Goal: Complete application form: Complete application form

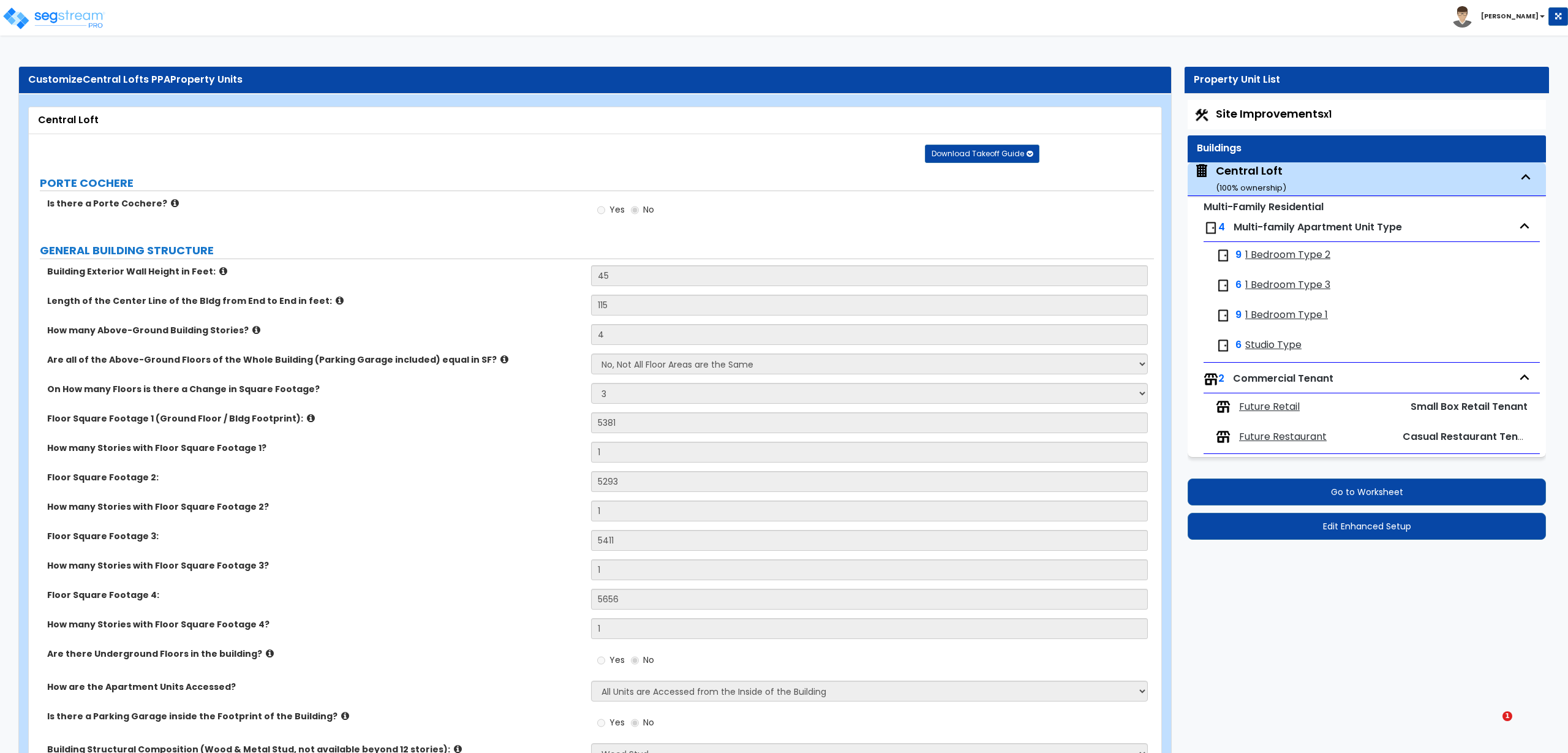
select select "1"
select select "3"
select select "7"
select select "3"
select select "9"
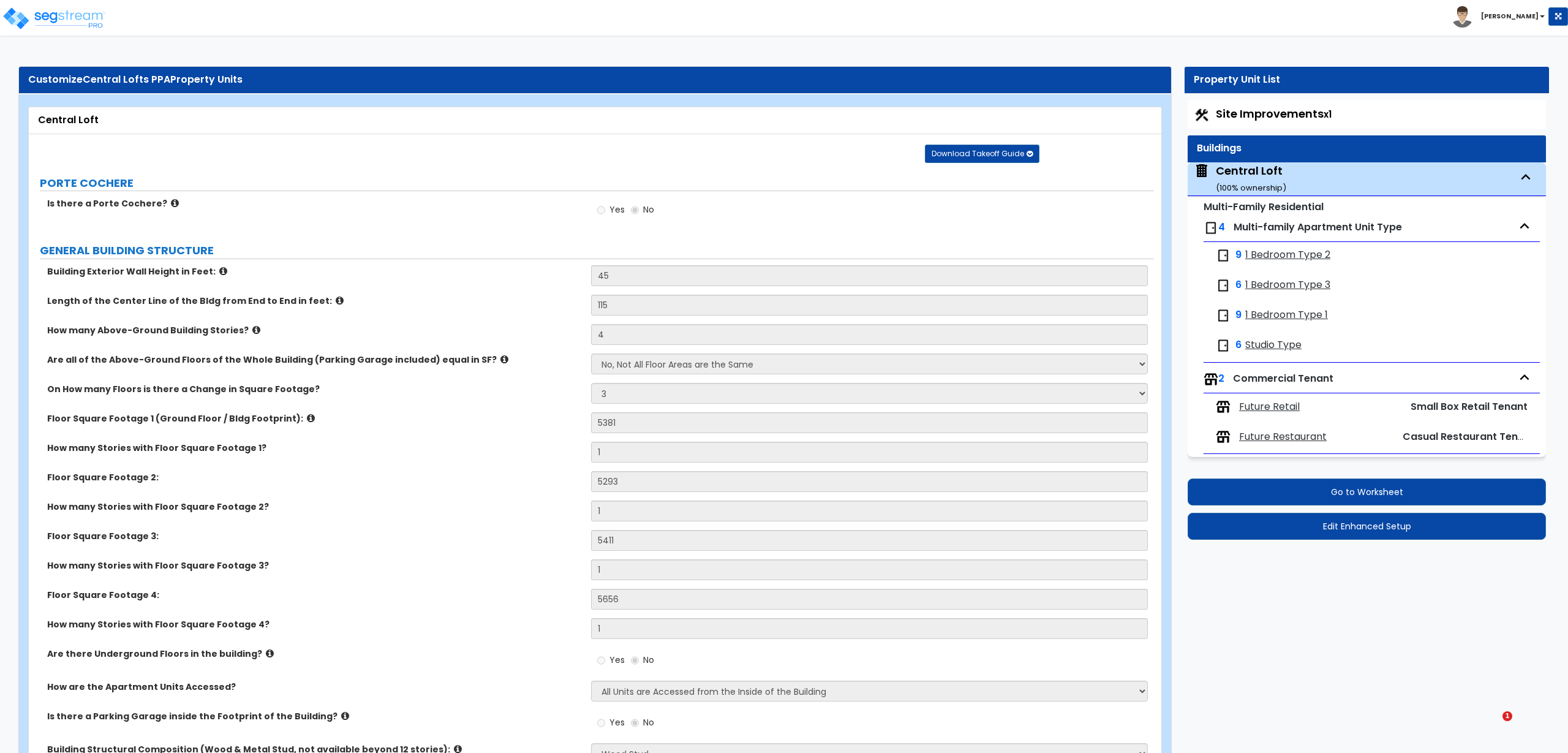
select select "13"
select select "4"
select select "2"
select select "3"
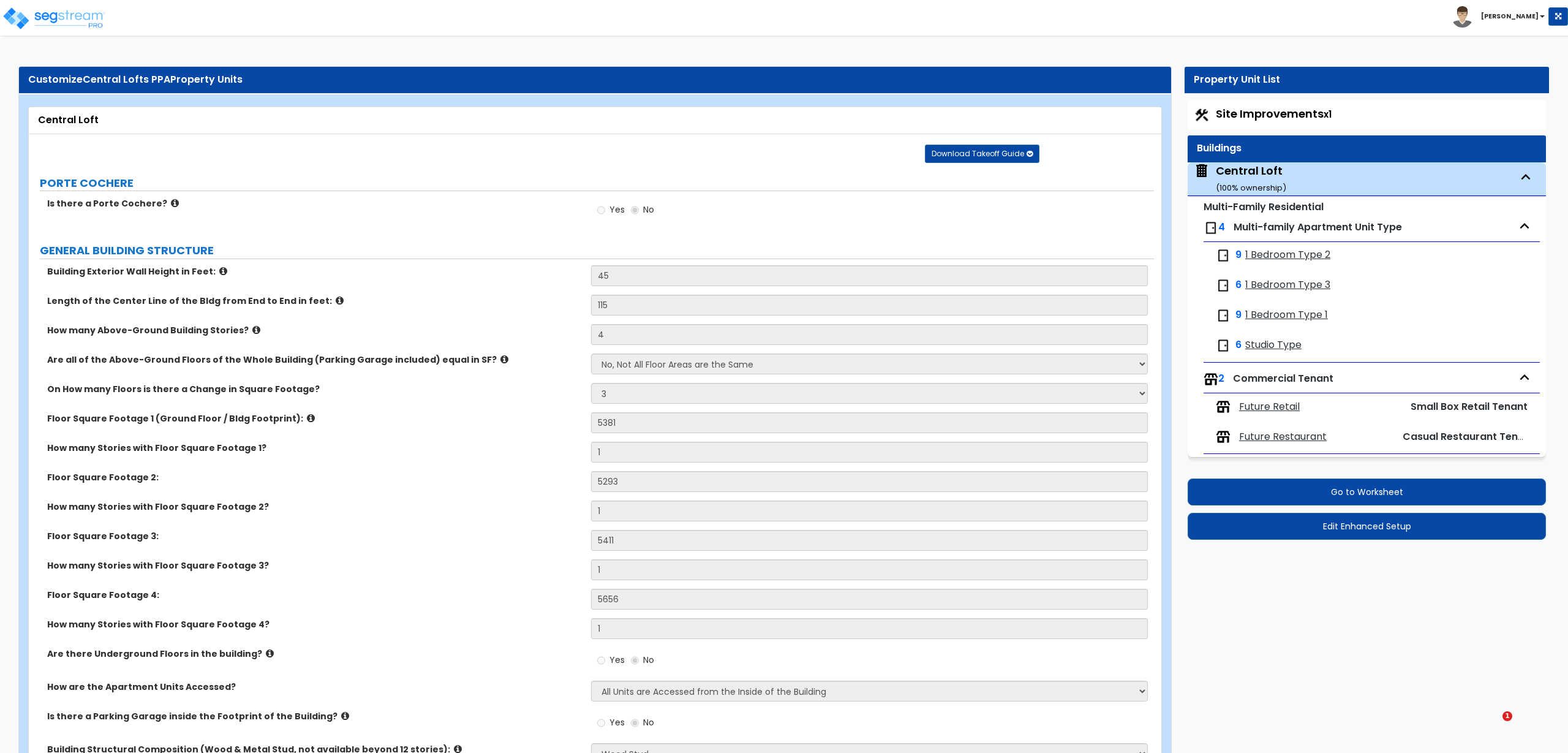
select select "2"
select select "1"
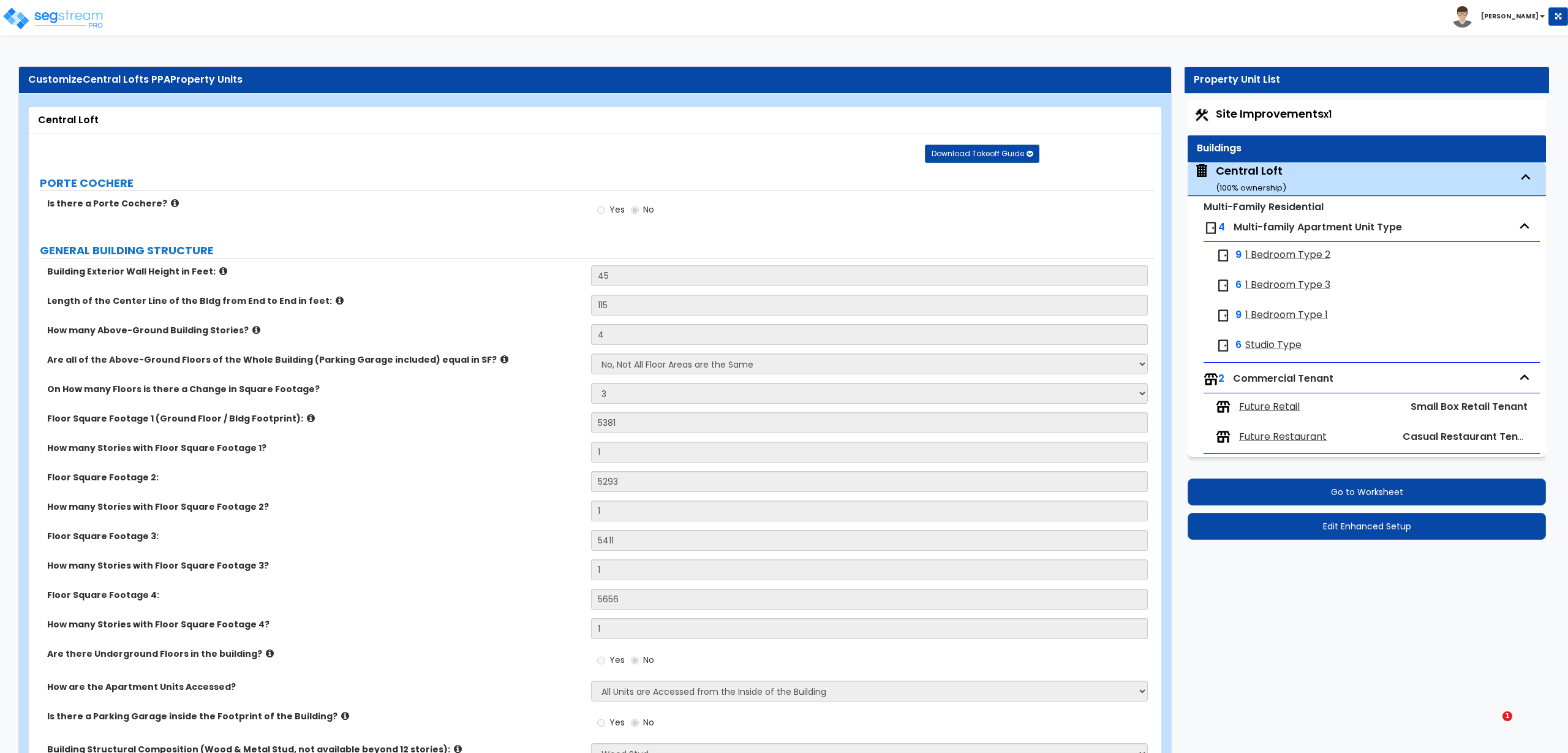
select select "2"
select select "3"
select select "2"
select select "3"
select select "1"
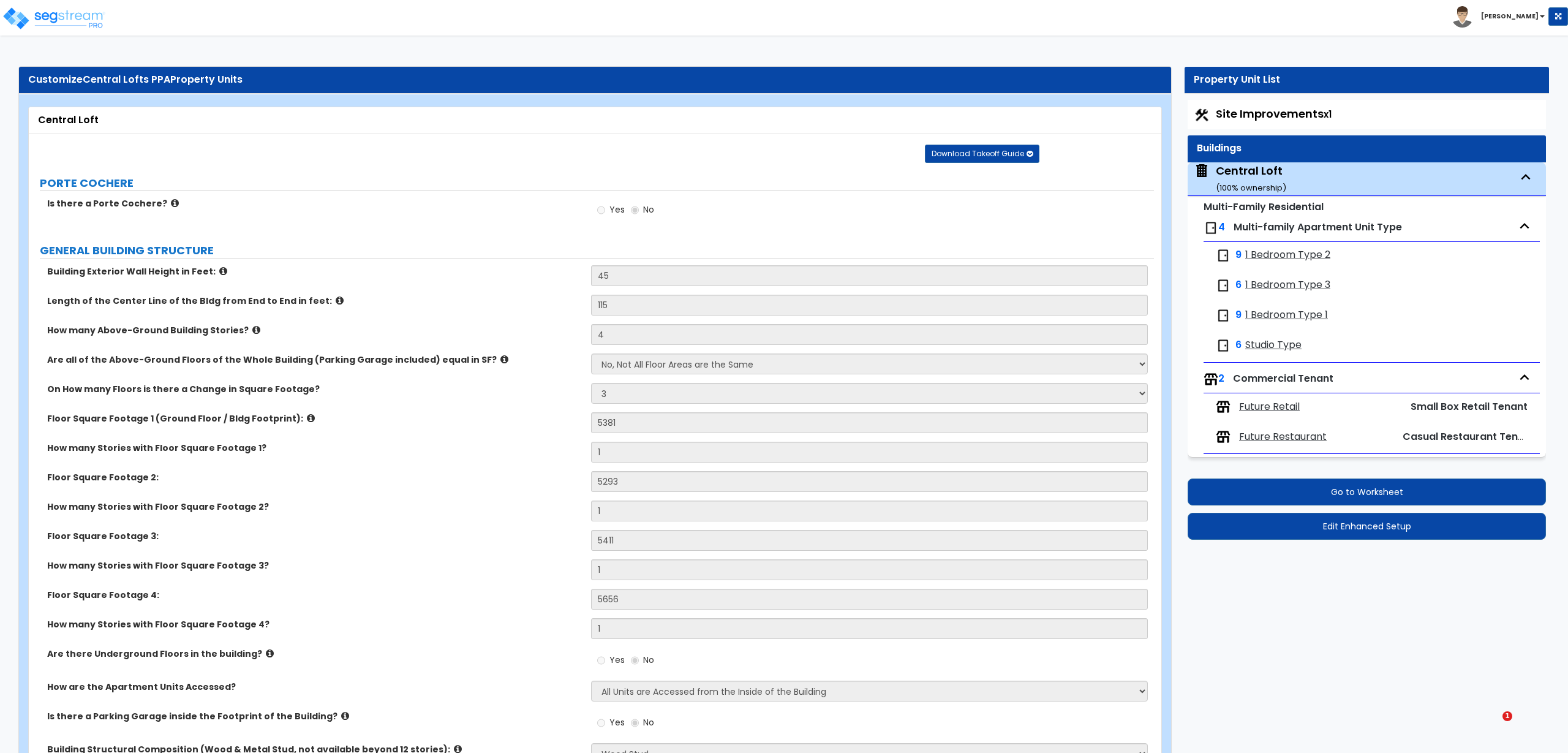
select select "1"
select select "2"
select select "1"
select select "5"
select select "1"
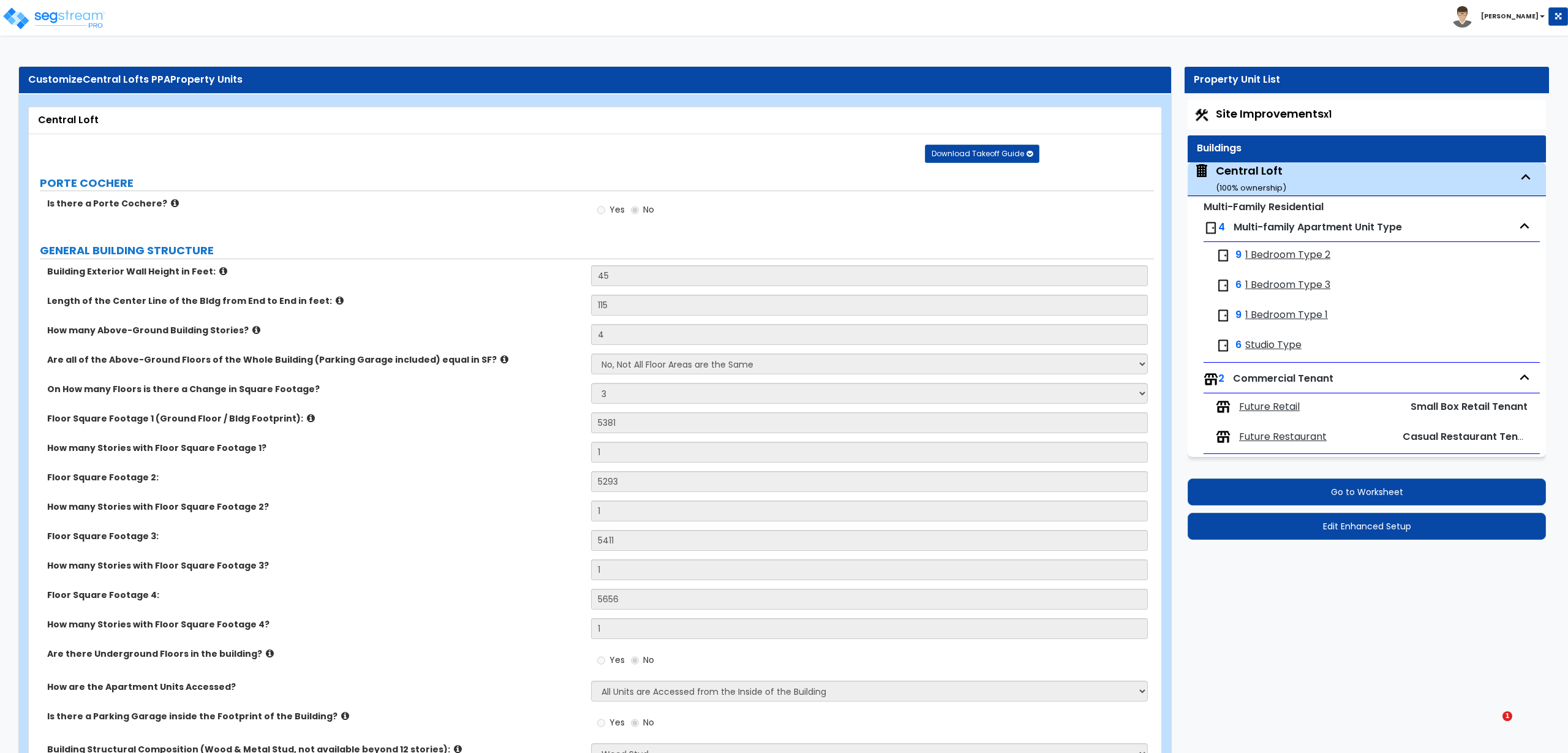
select select "2"
select select "5"
select select "2"
select select "1"
select select "3"
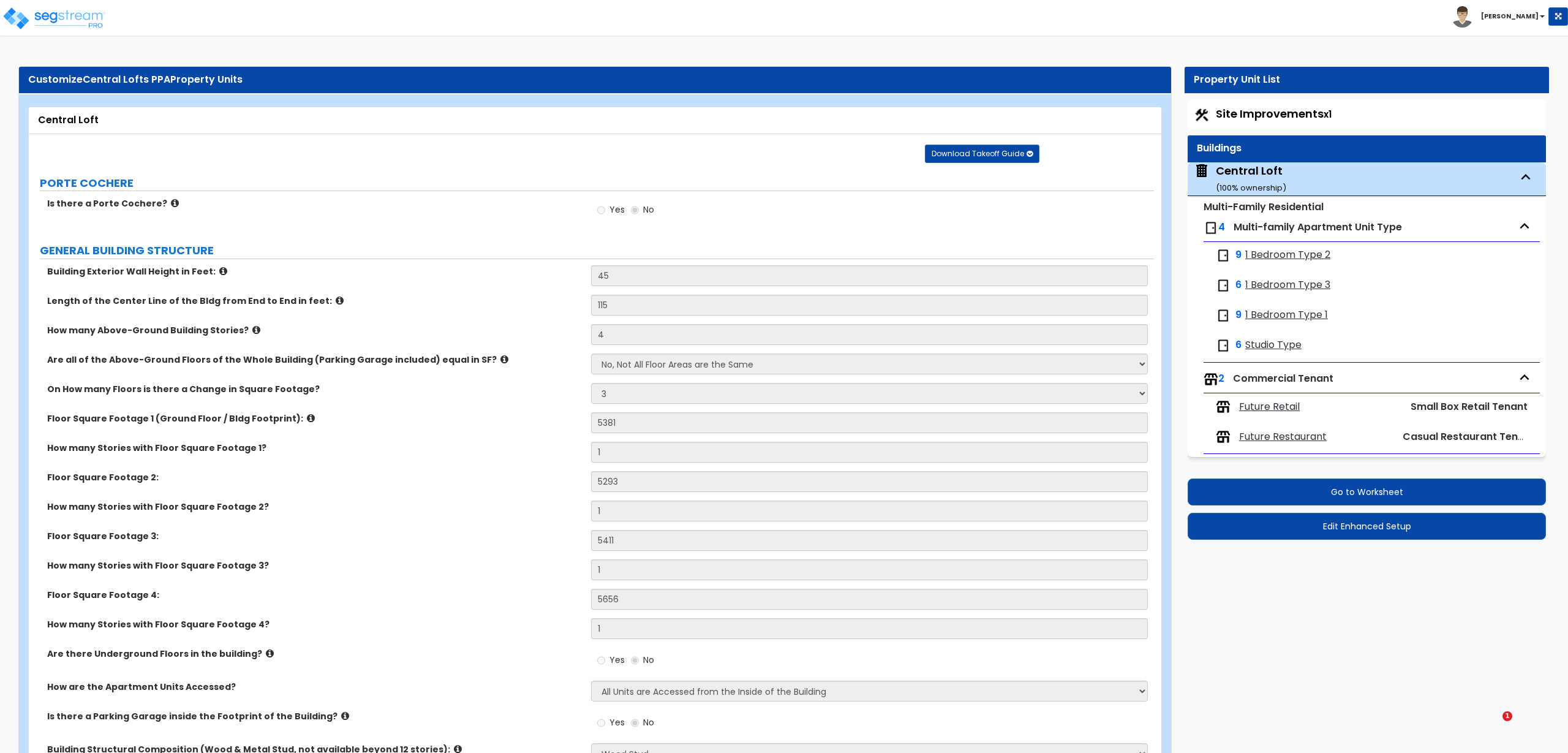
select select "5"
select select "1"
select select "6"
select select "1"
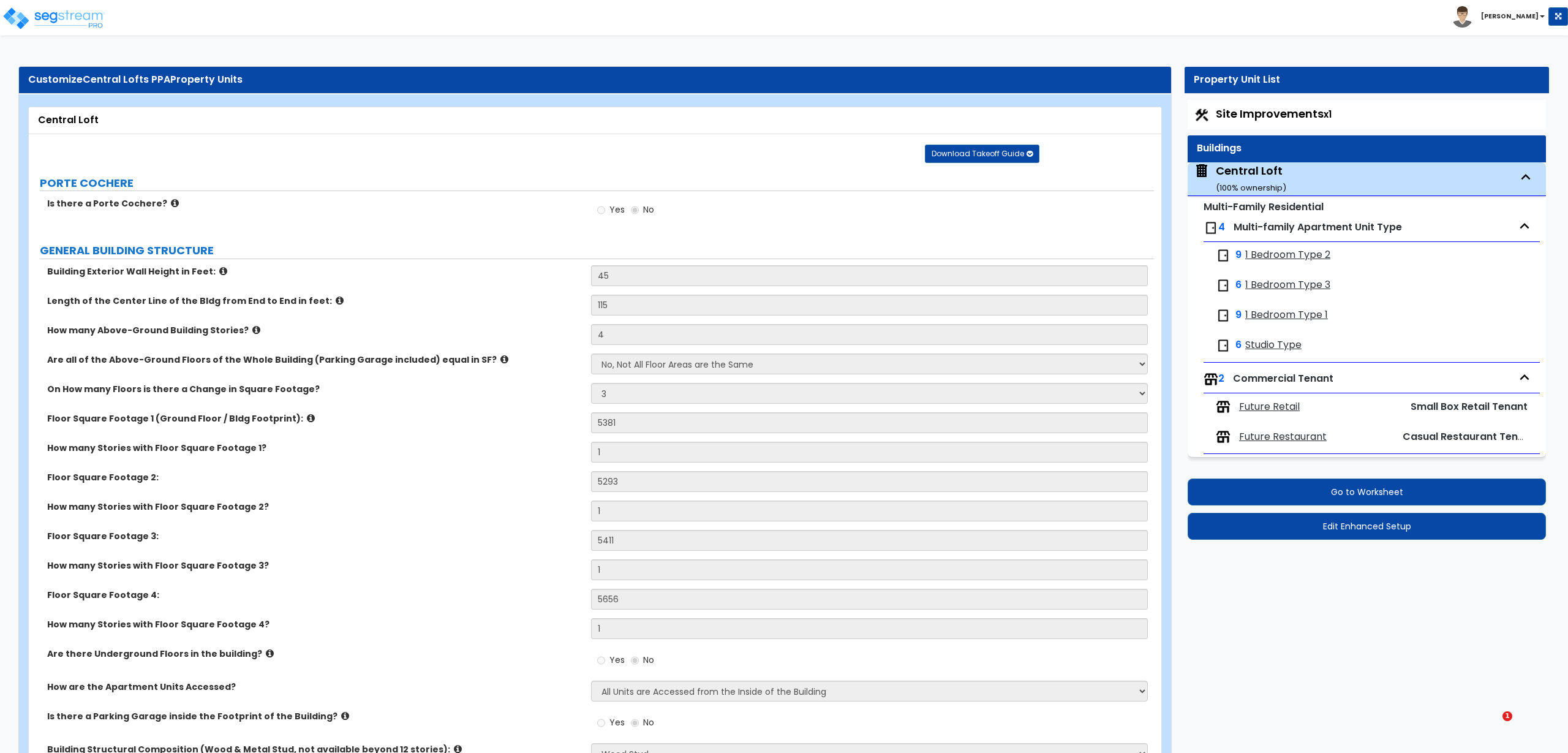
select select "1"
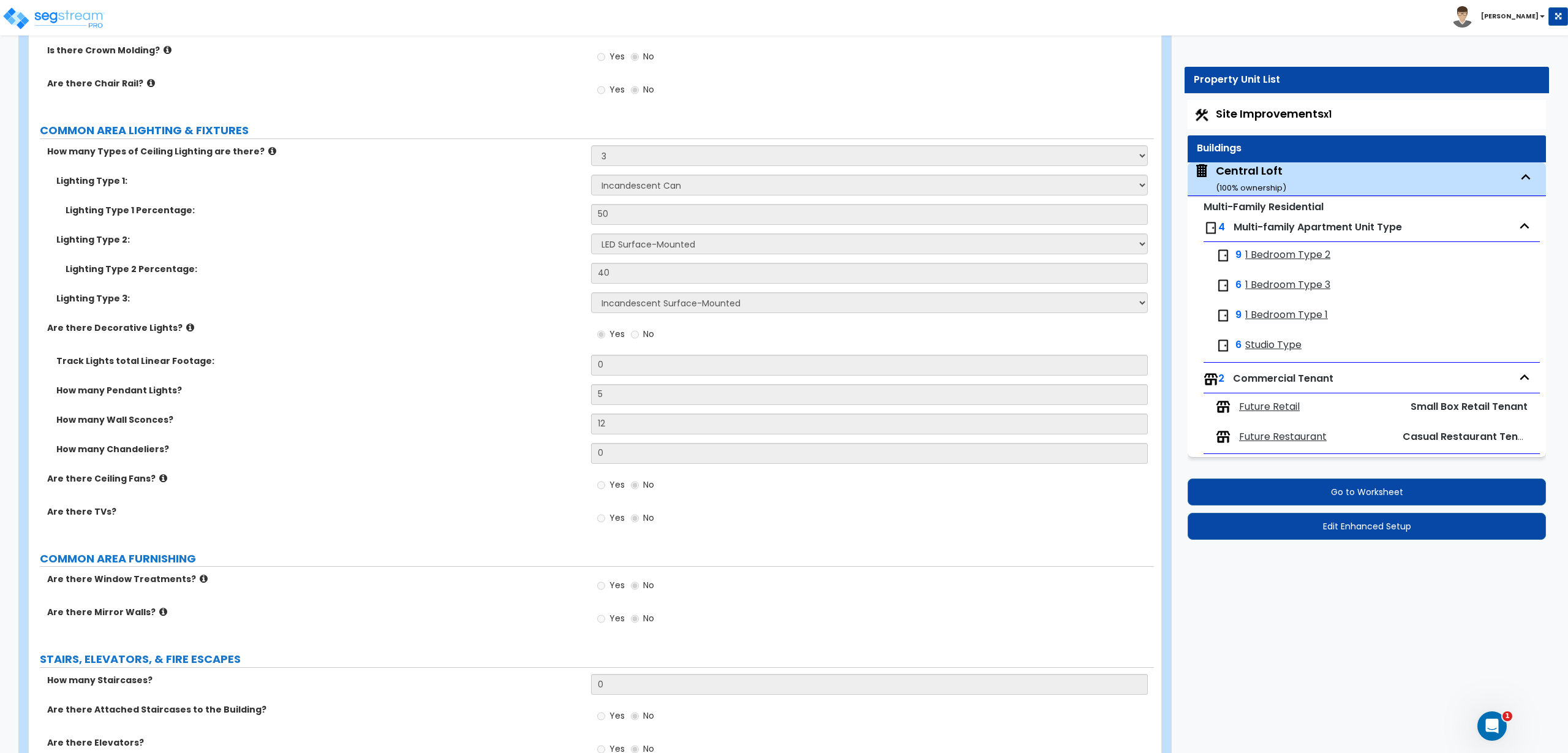
click at [1305, 255] on span "1 Bedroom Type 2" at bounding box center [1287, 255] width 85 height 14
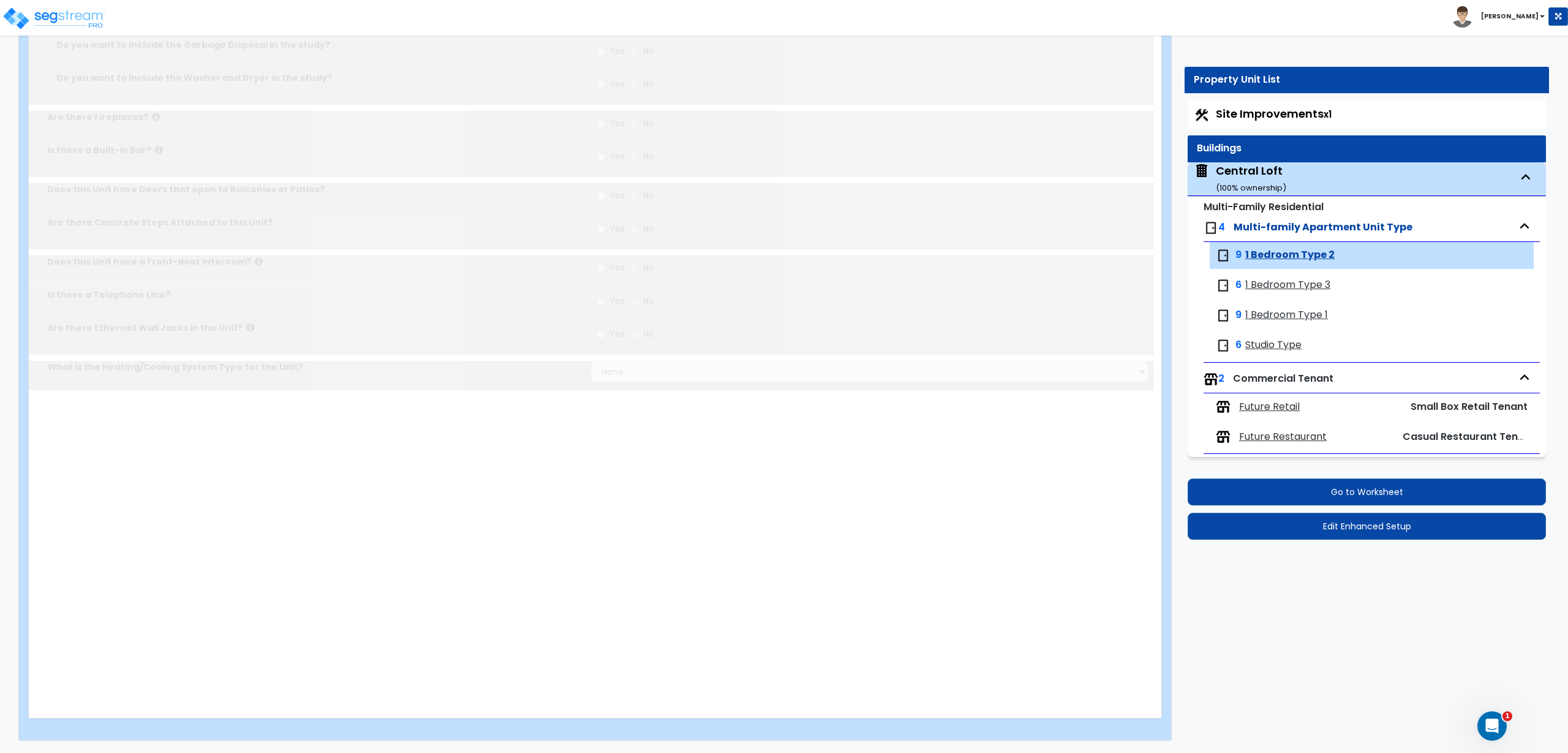
type input "570"
type input "1"
radio input "true"
select select "1"
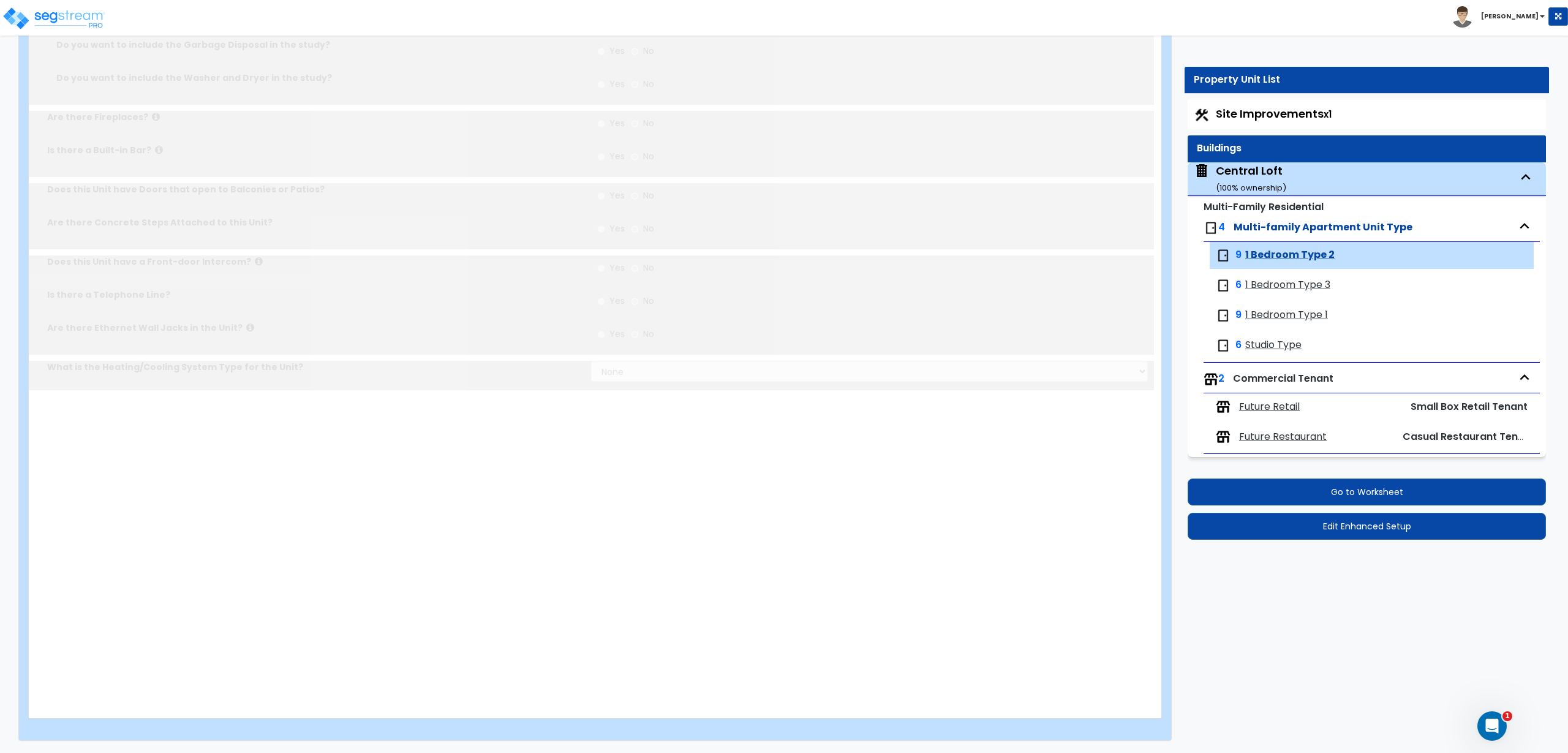
select select "7"
select select "1"
select select "3"
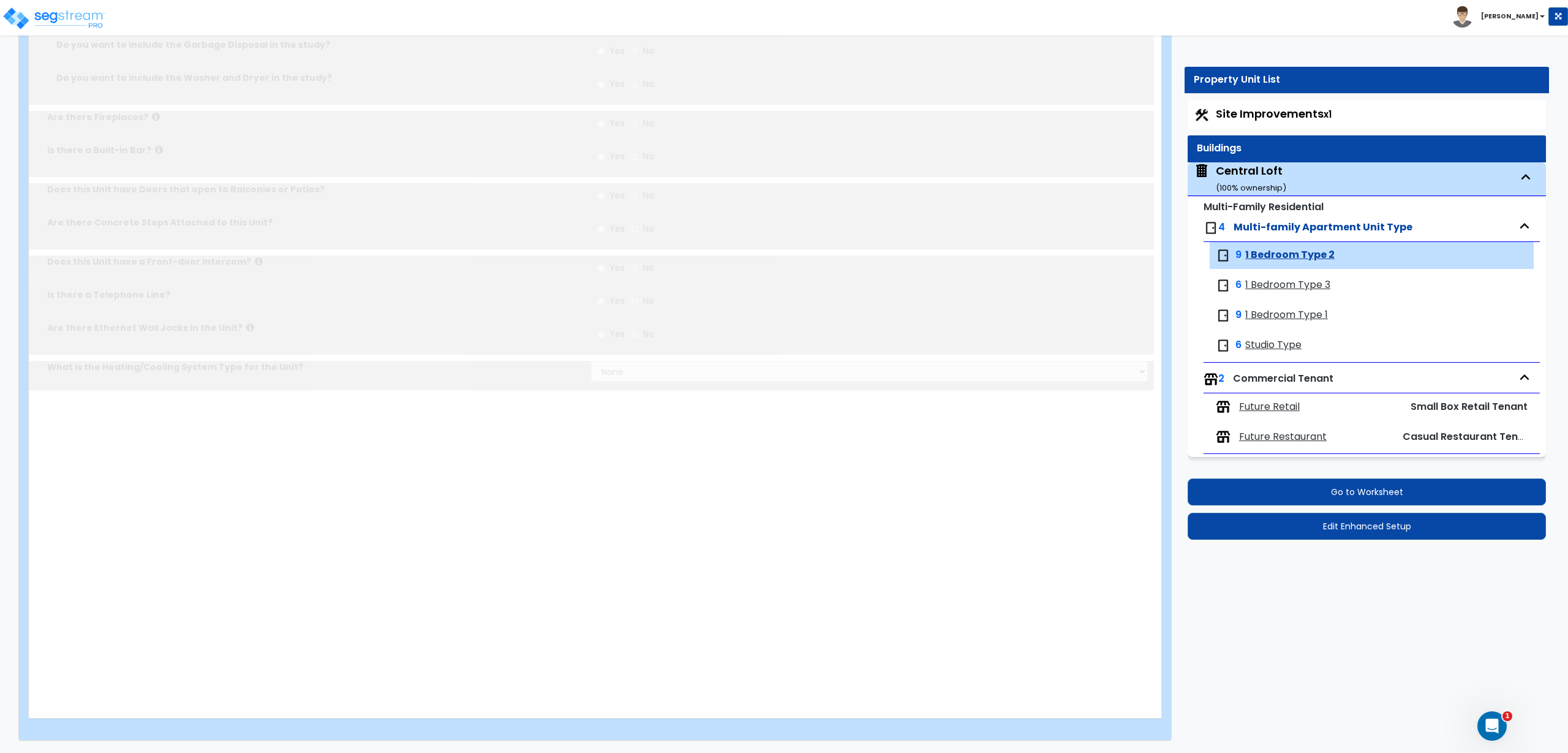
type input "1"
select select "5"
select select "2"
select select "1"
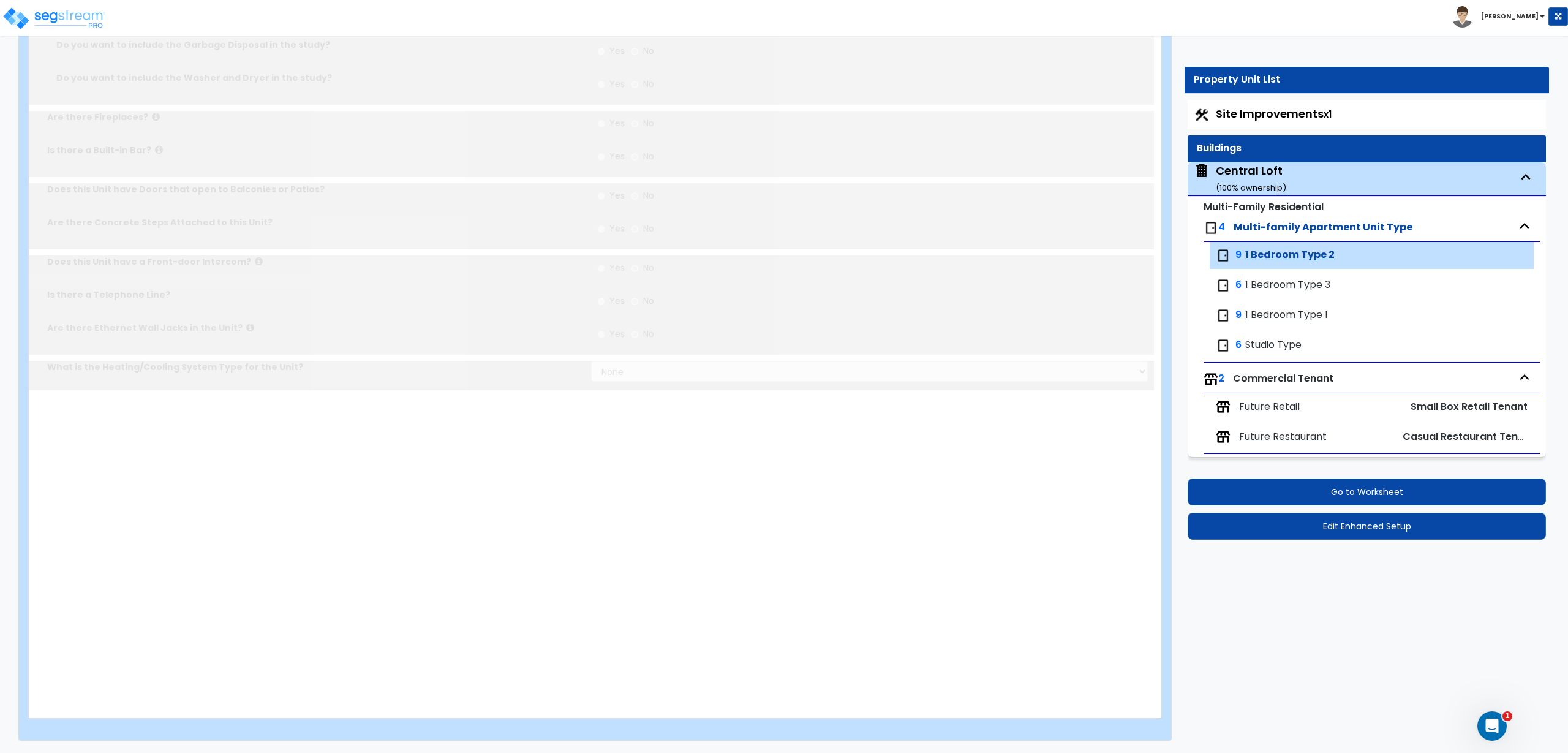
select select "5"
radio input "true"
type input "20"
type input "1"
radio input "true"
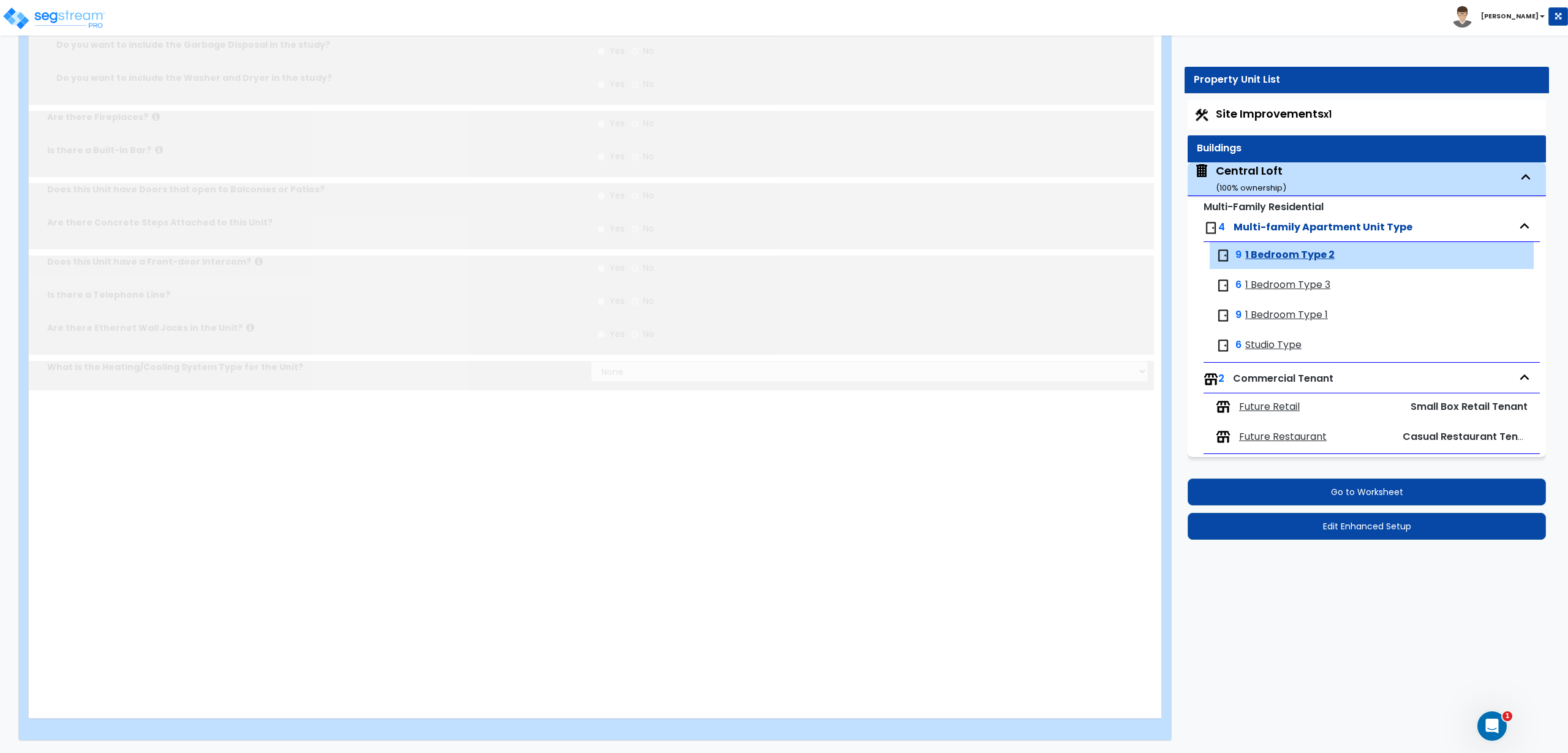
type input "12"
radio input "true"
type input "4"
select select "4"
type input "6"
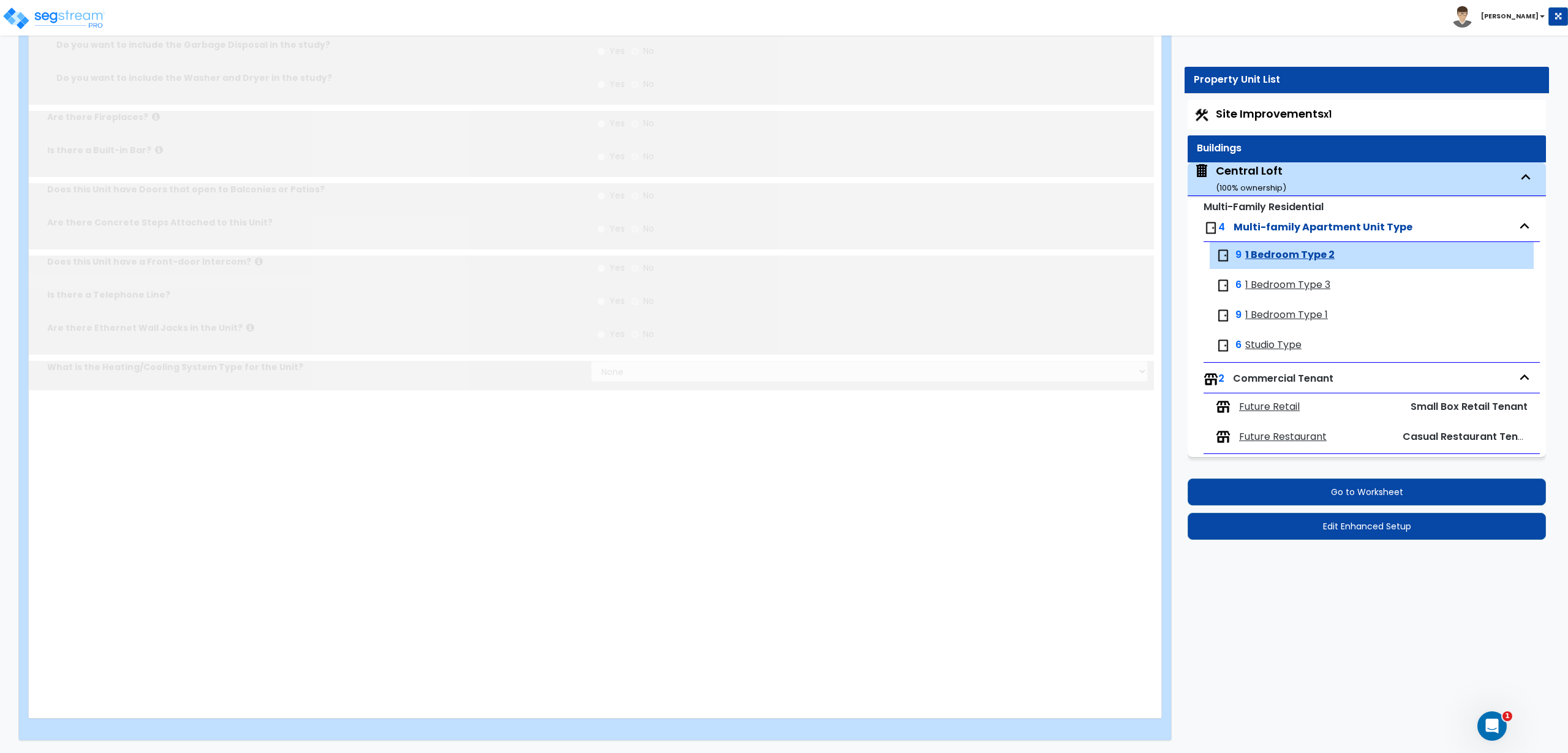
type input "4"
select select "2"
select select "1"
radio input "true"
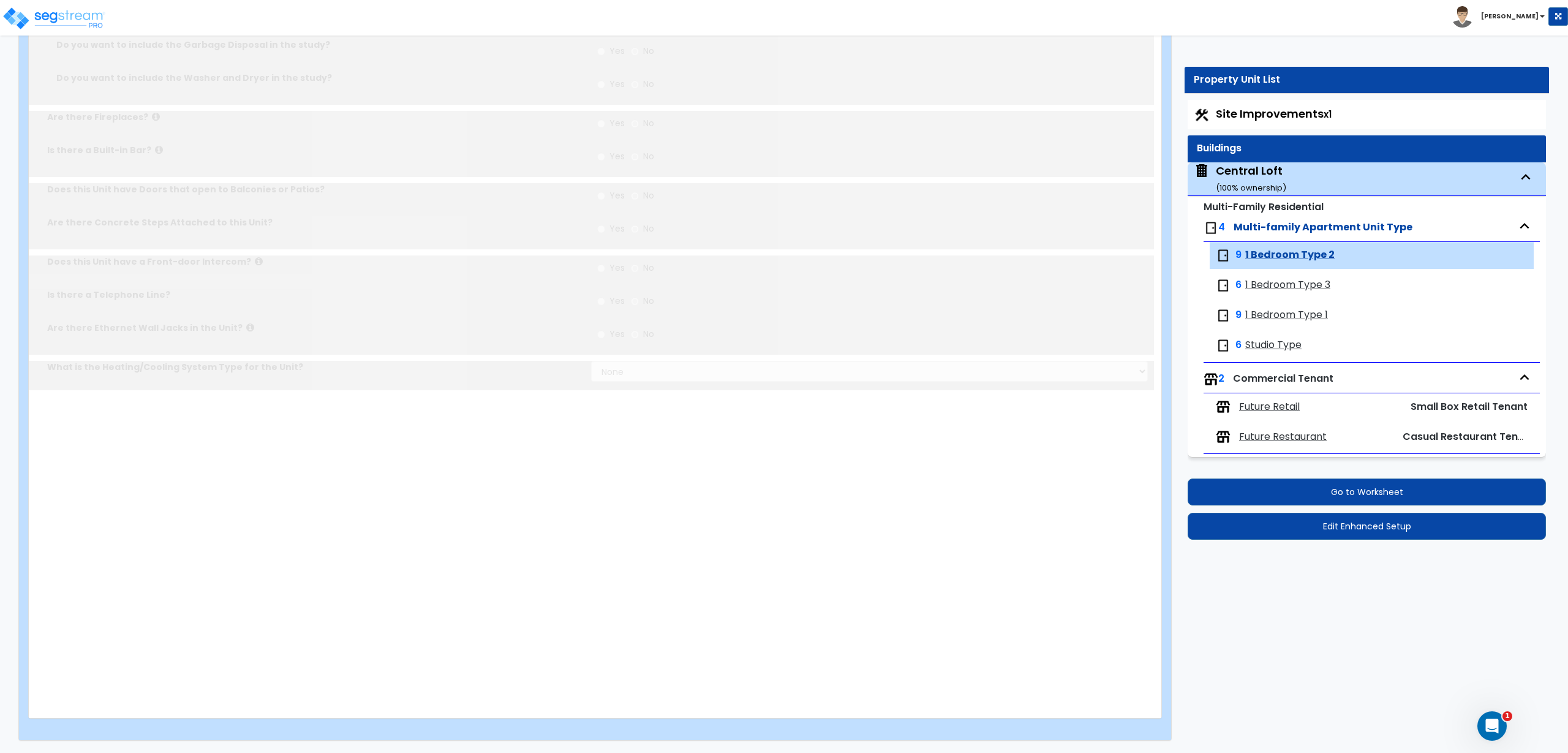
radio input "true"
select select "2"
radio input "true"
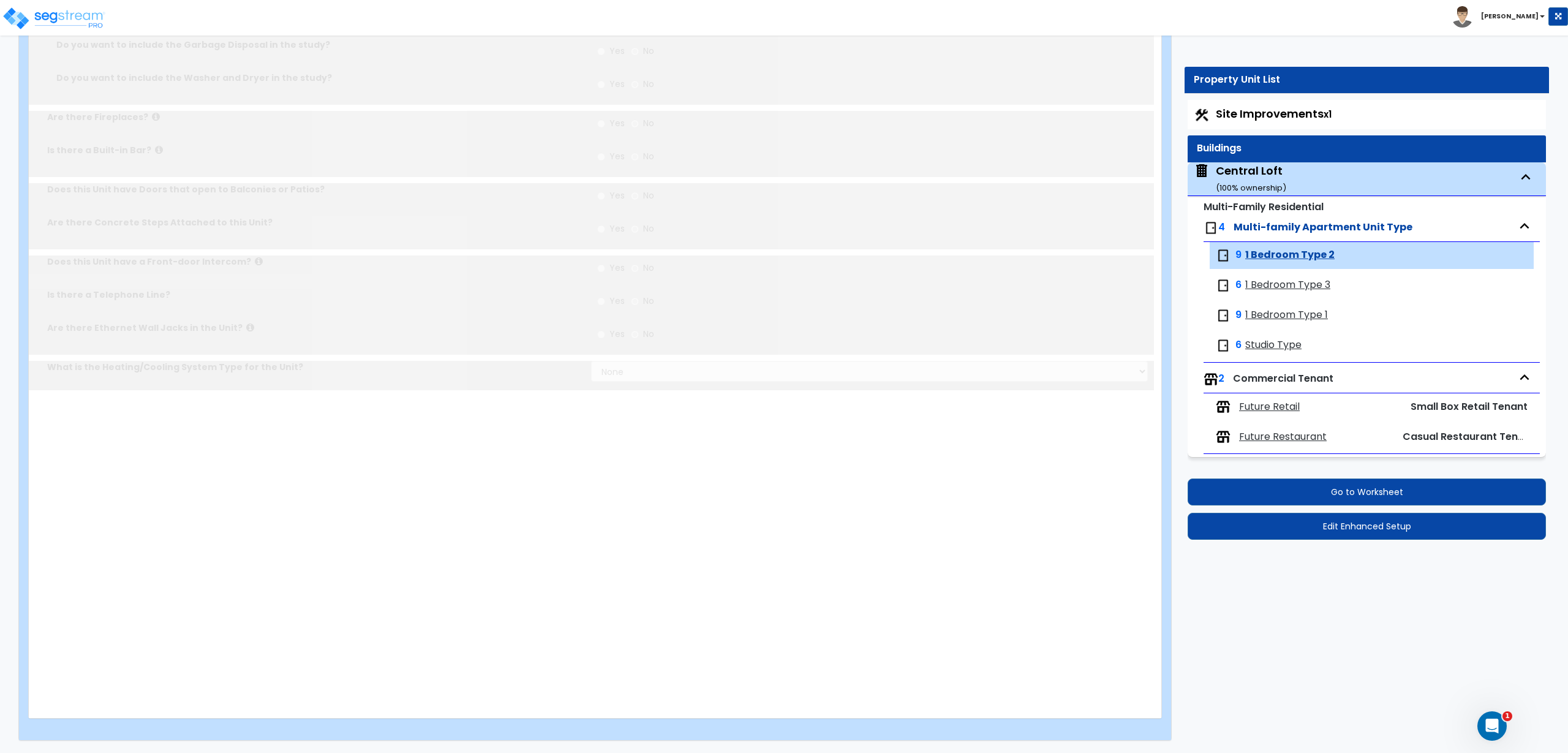
radio input "true"
select select "3"
select select "4"
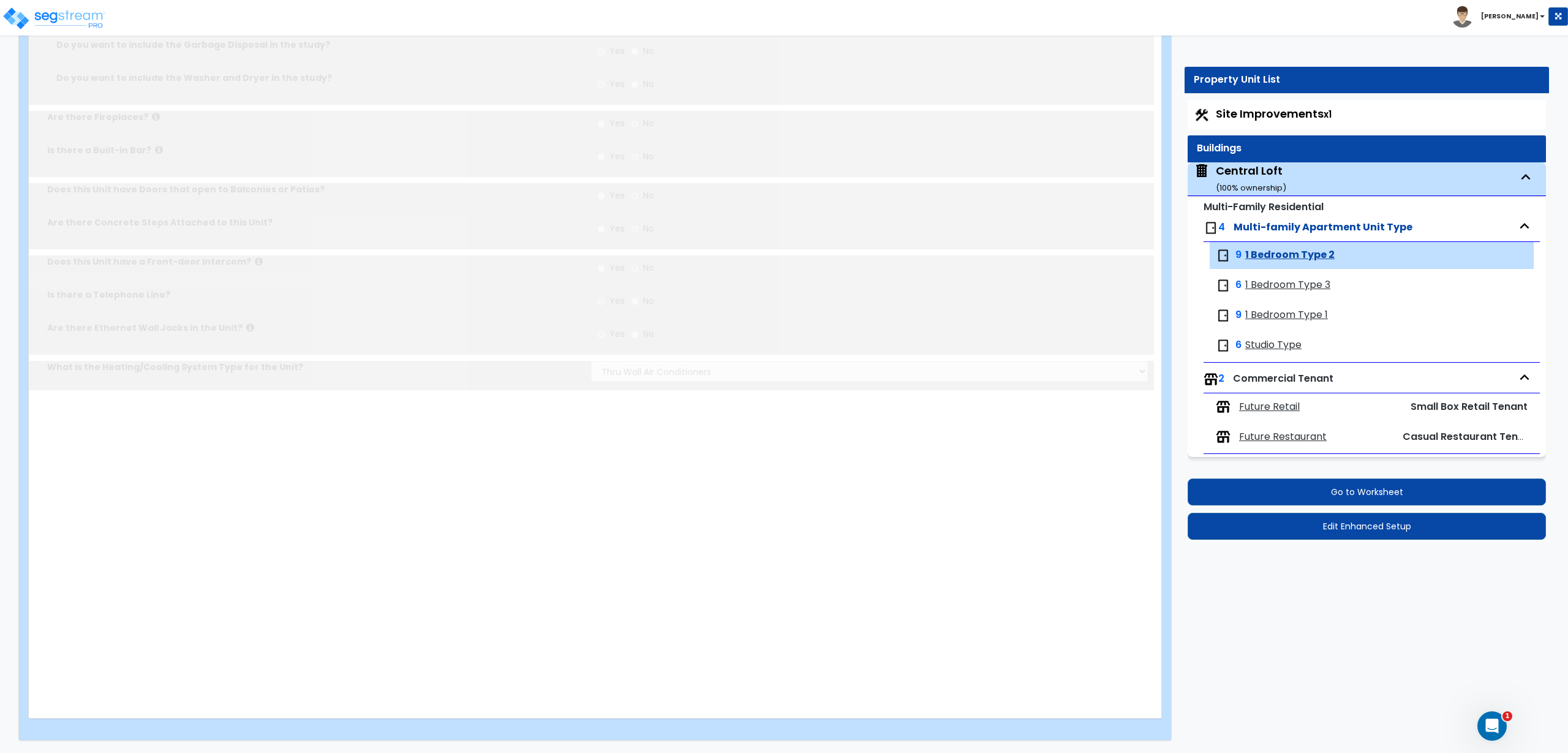
radio input "true"
type input "4"
select select "4"
select select "1"
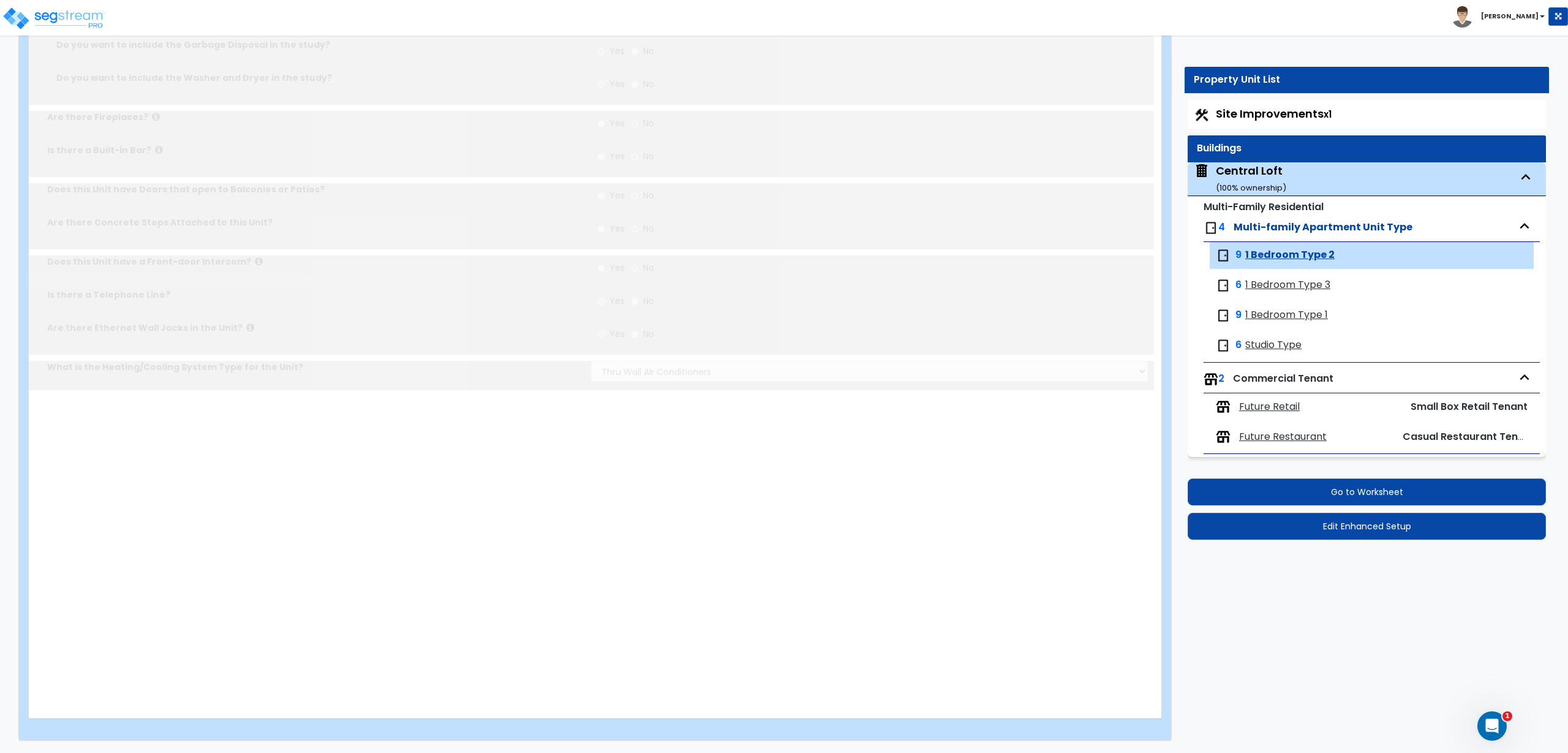
radio input "true"
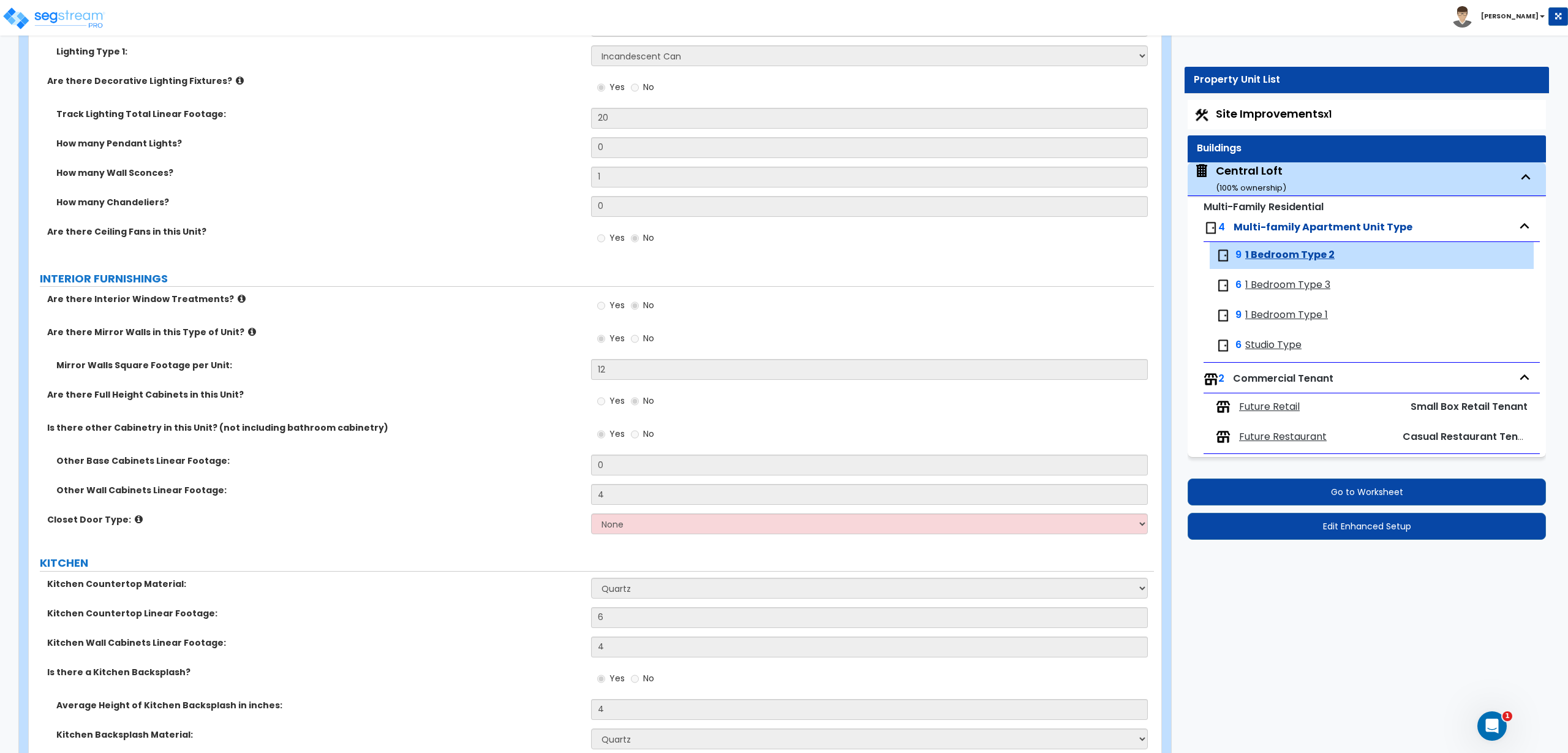
scroll to position [1226, 0]
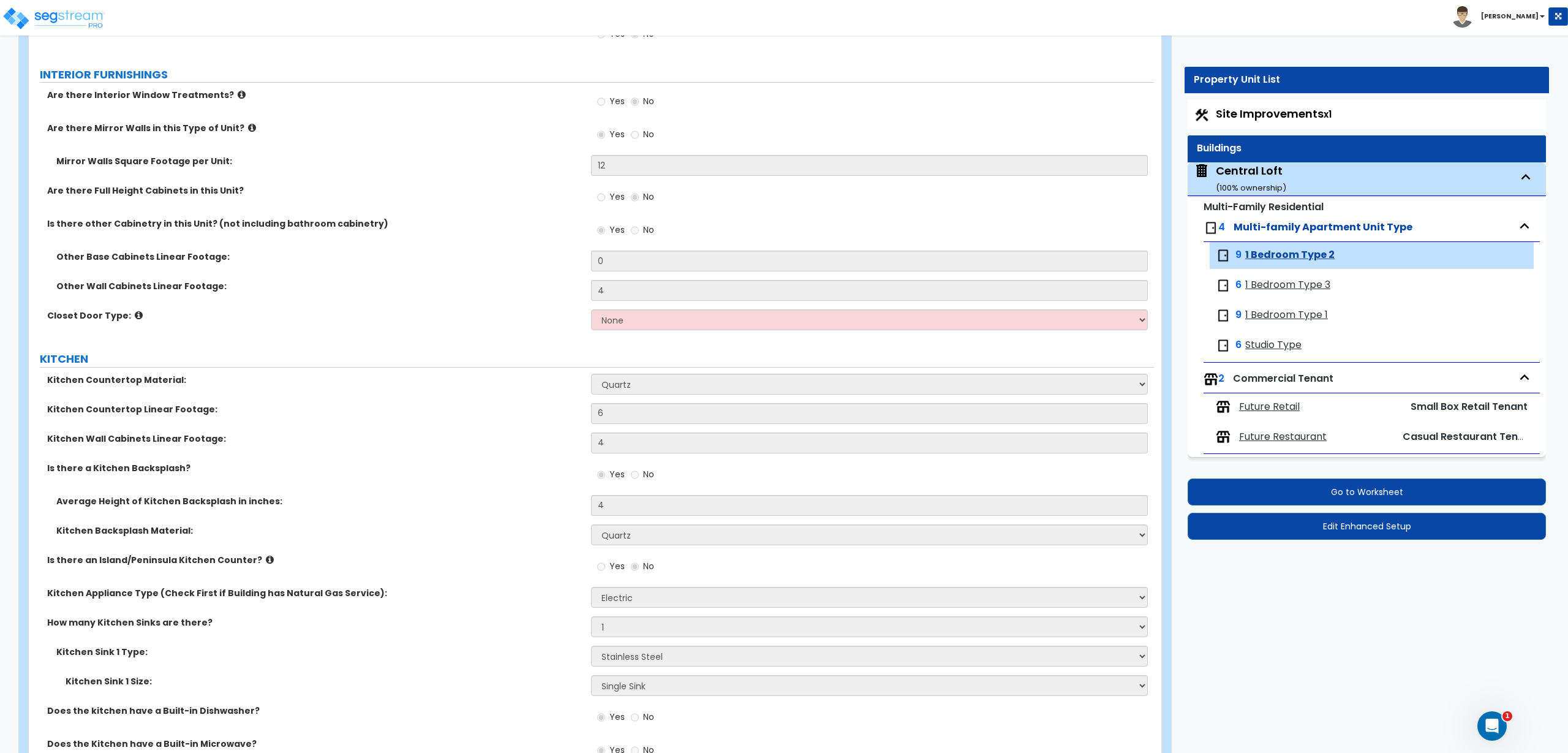
click at [1253, 176] on div "Central Loft ( 100 % ownership)" at bounding box center [1250, 179] width 70 height 31
select select "1"
select select "3"
select select "7"
select select "3"
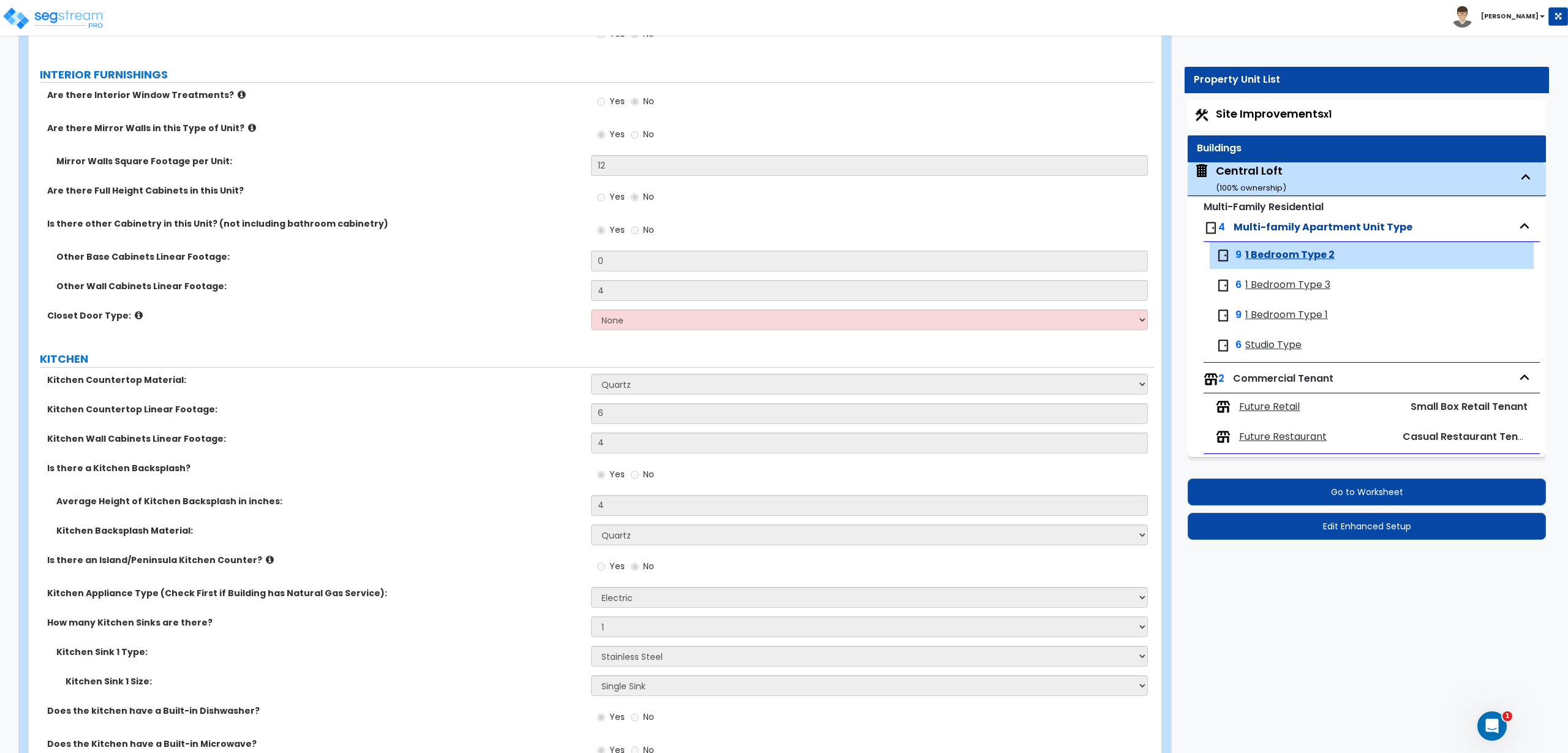
select select "9"
select select "13"
select select "4"
select select "2"
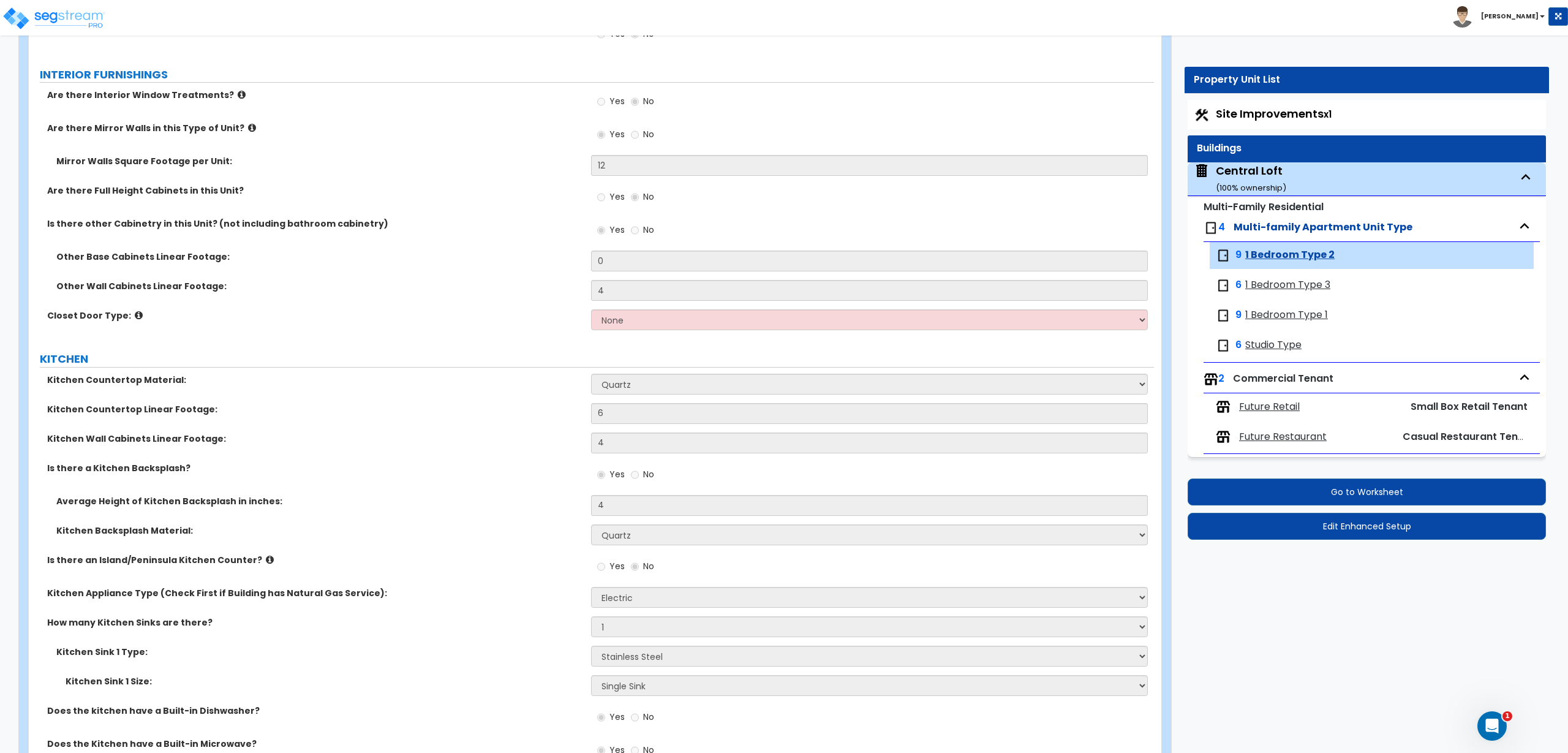
select select "3"
select select "2"
select select "1"
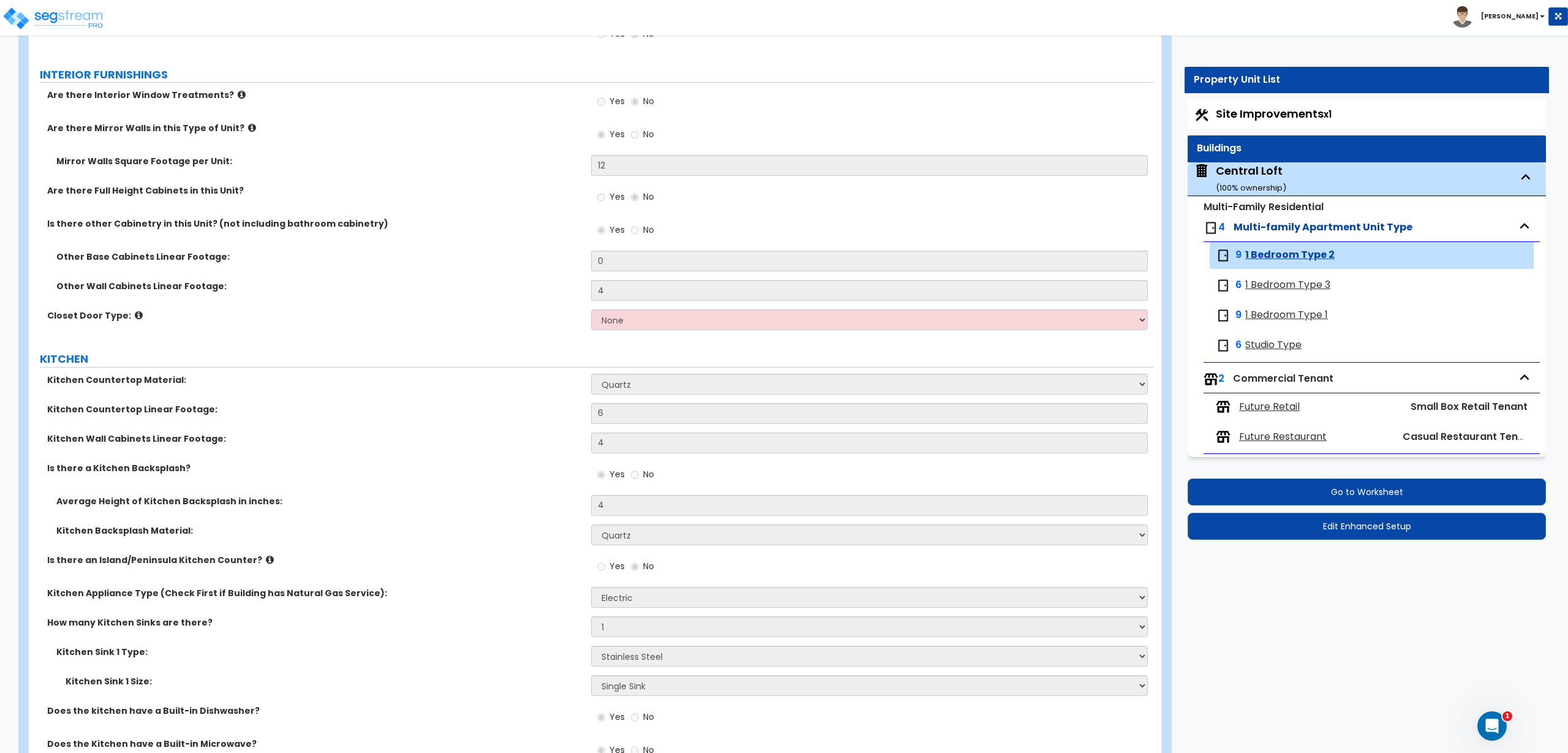
select select "1"
select select "2"
select select "3"
select select "2"
select select "3"
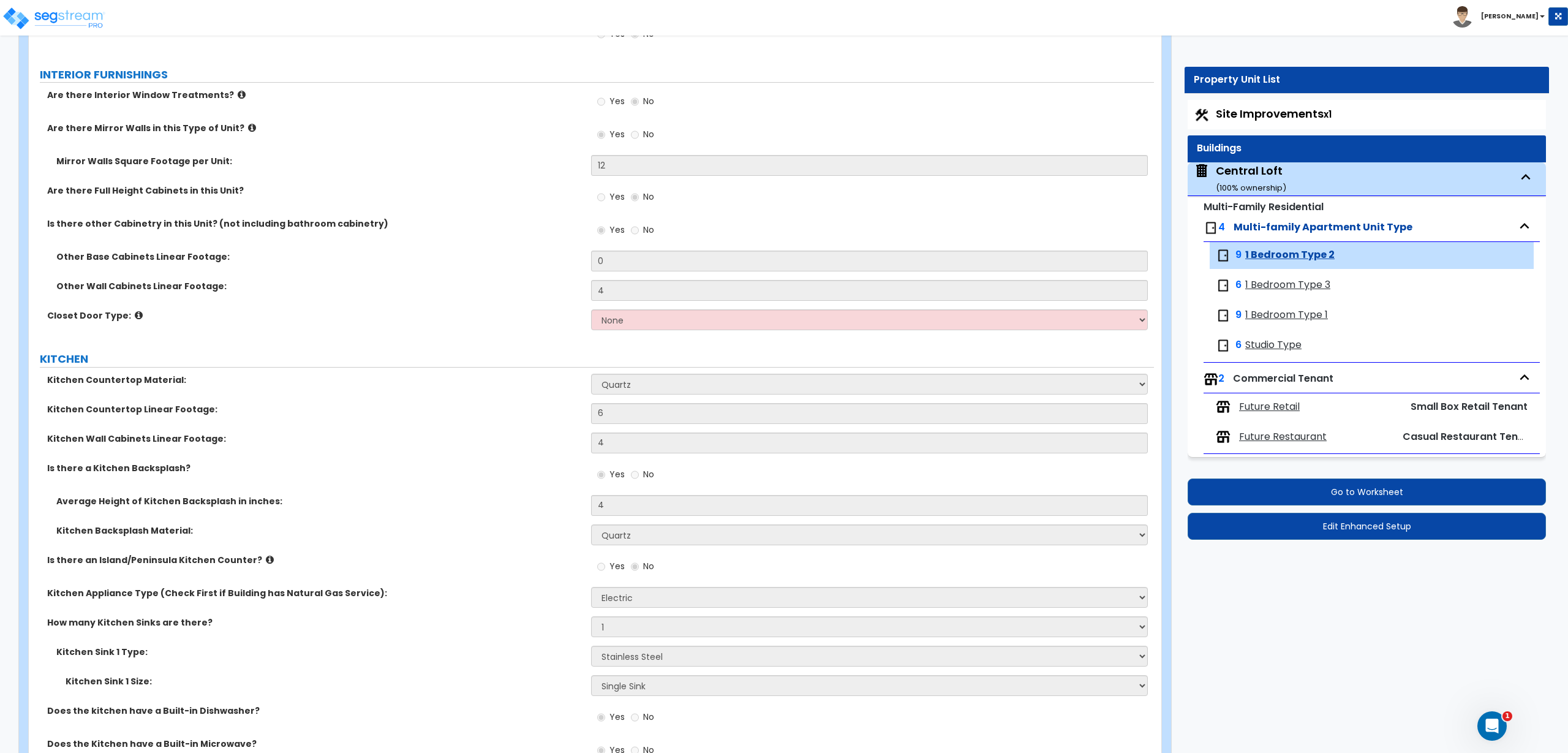
select select "1"
select select "2"
select select "1"
select select "5"
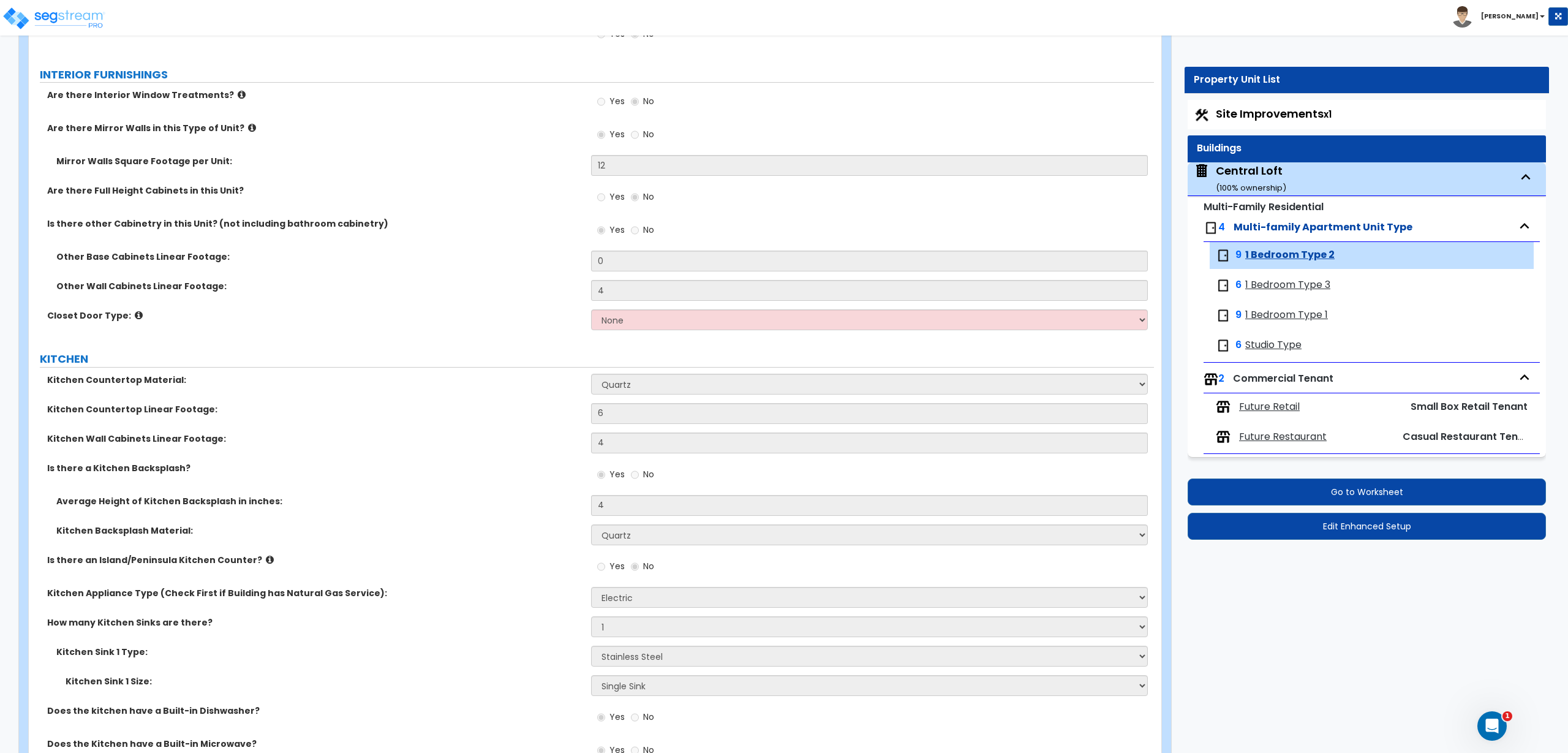
select select "1"
select select "2"
select select "5"
select select "2"
select select "1"
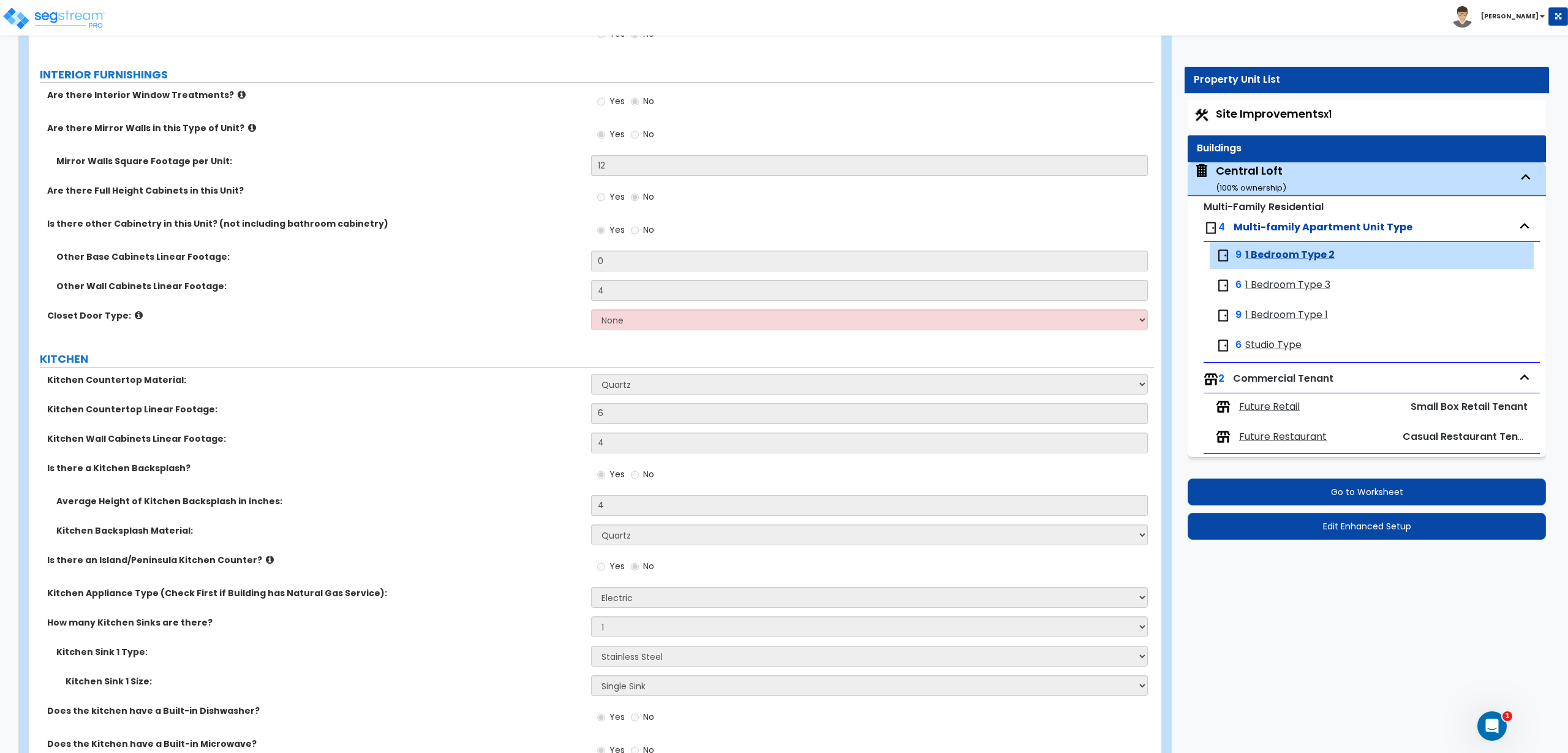
select select "3"
select select "5"
select select "1"
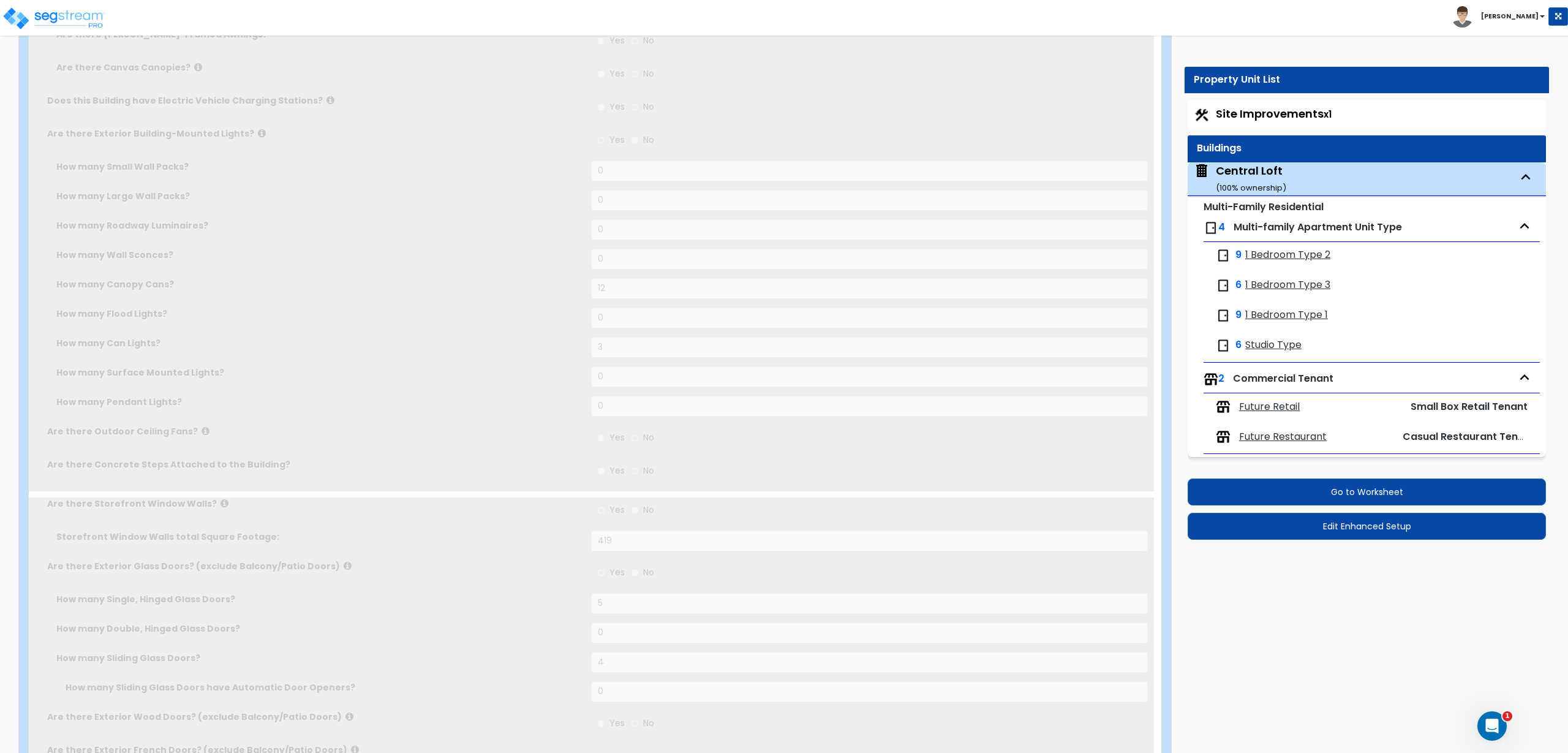
scroll to position [0, 0]
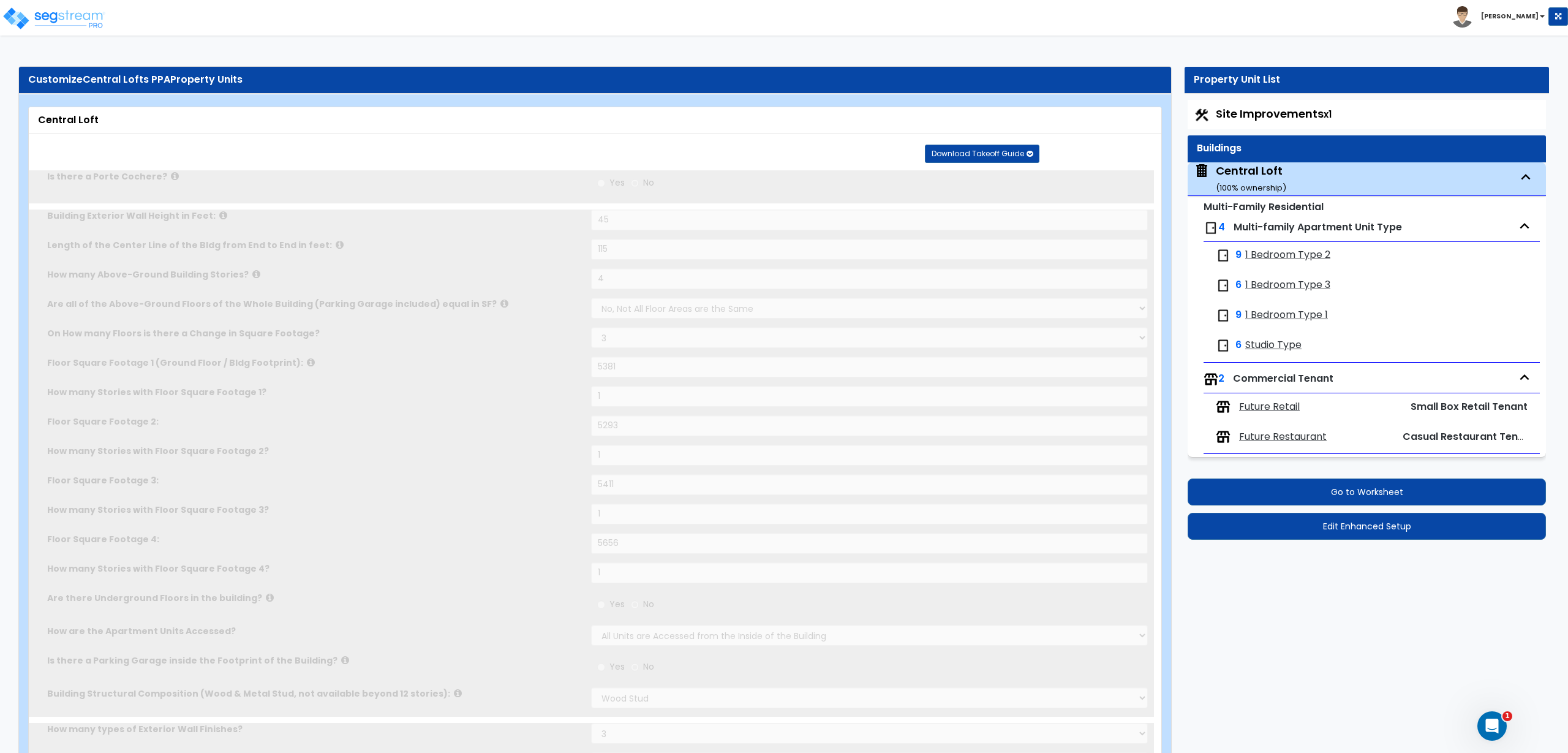
type input "50"
select select "1"
type input "40"
select select "6"
